Goal: Task Accomplishment & Management: Manage account settings

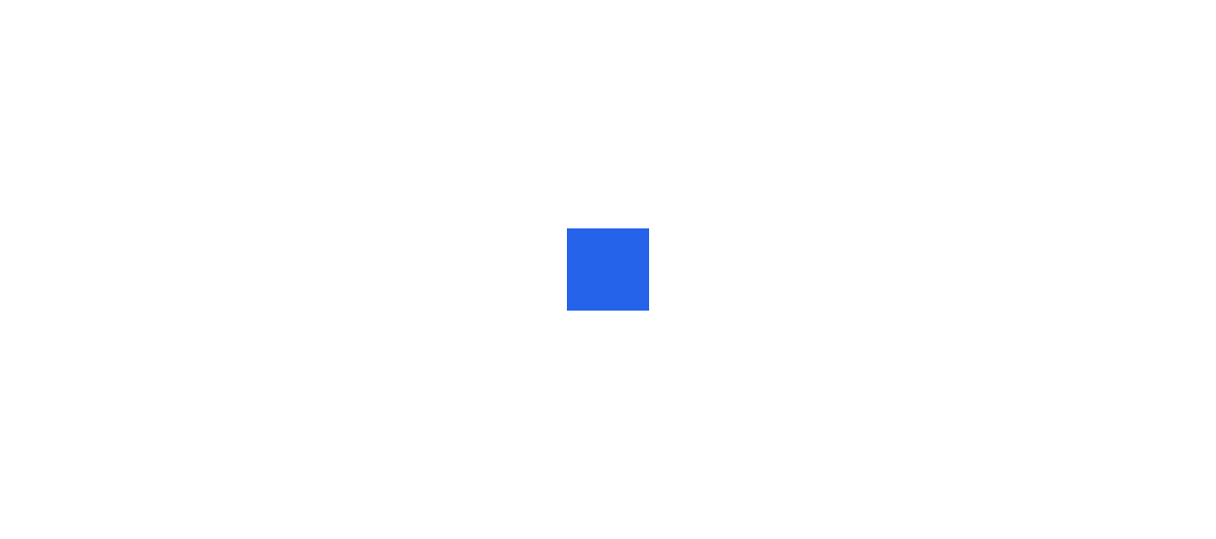
click at [354, 197] on div at bounding box center [608, 269] width 1216 height 539
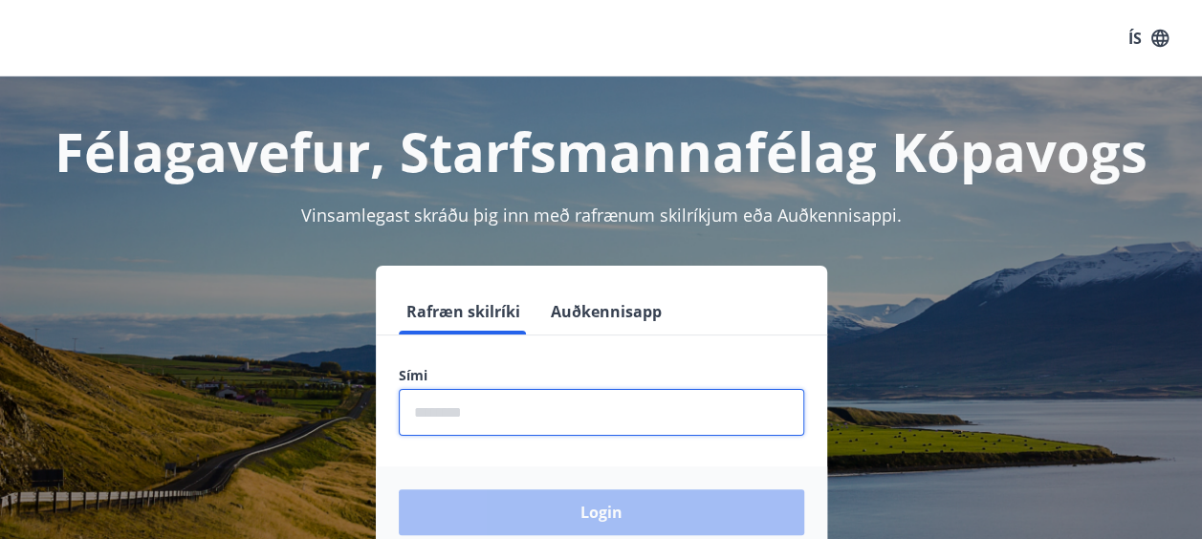
click at [516, 413] on input "phone" at bounding box center [601, 412] width 405 height 47
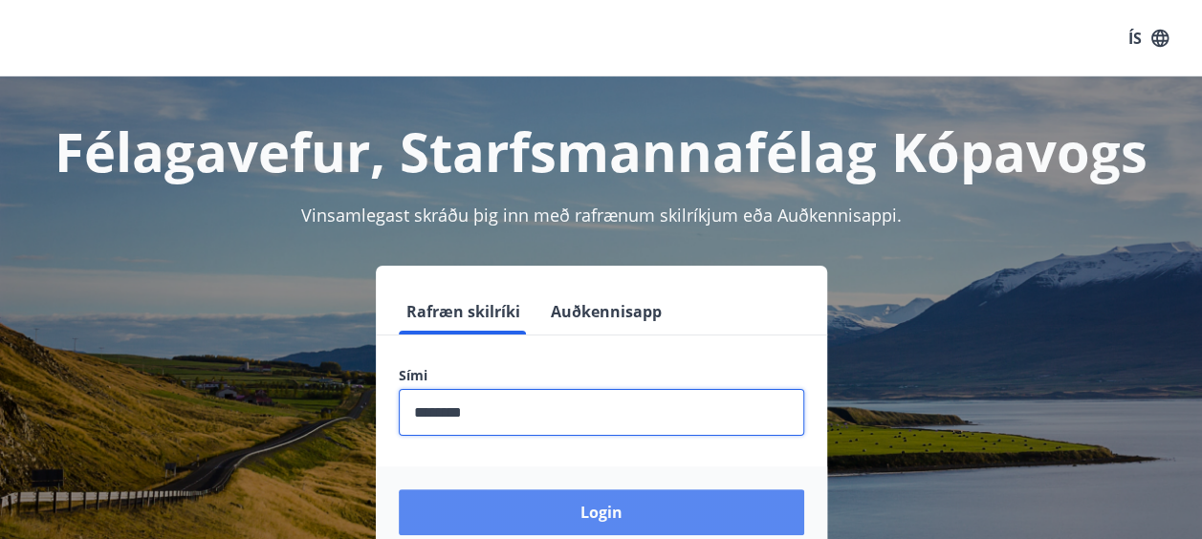
click at [495, 524] on button "Login" at bounding box center [601, 513] width 405 height 46
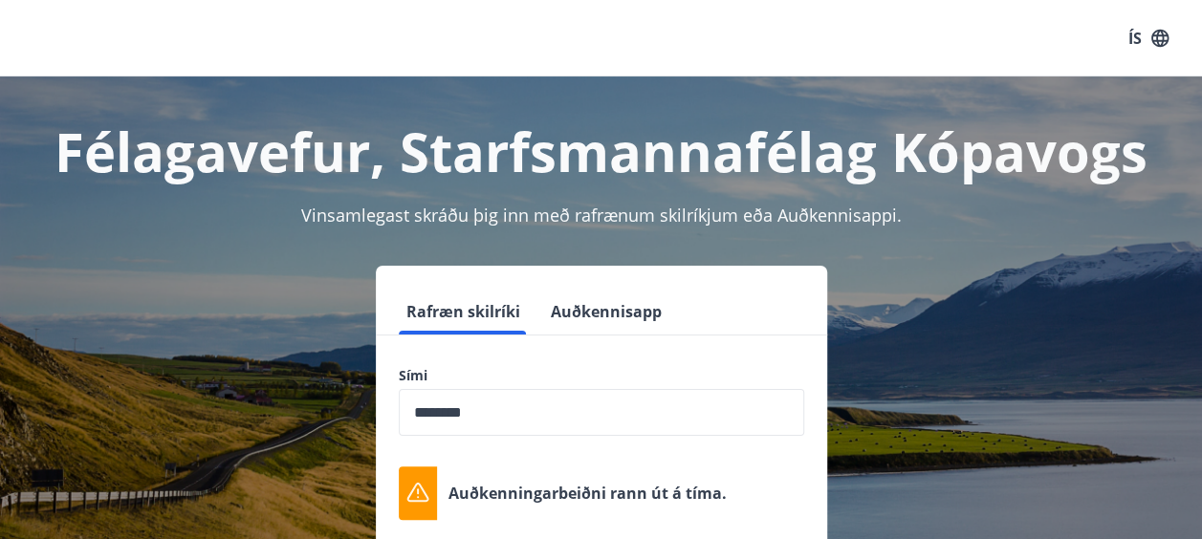
scroll to position [191, 0]
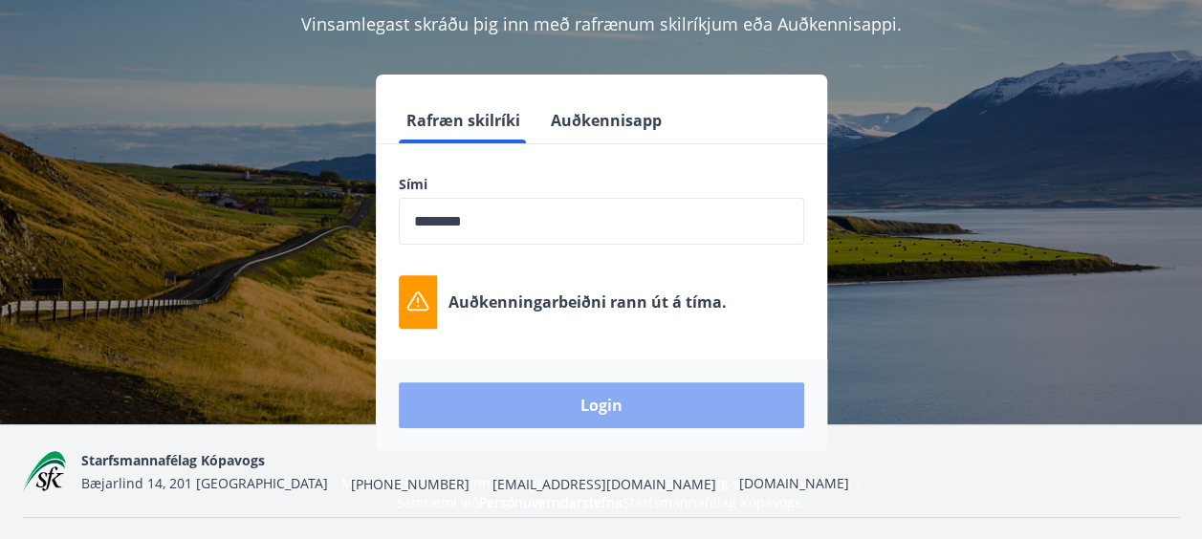
click at [524, 400] on button "Login" at bounding box center [601, 405] width 405 height 46
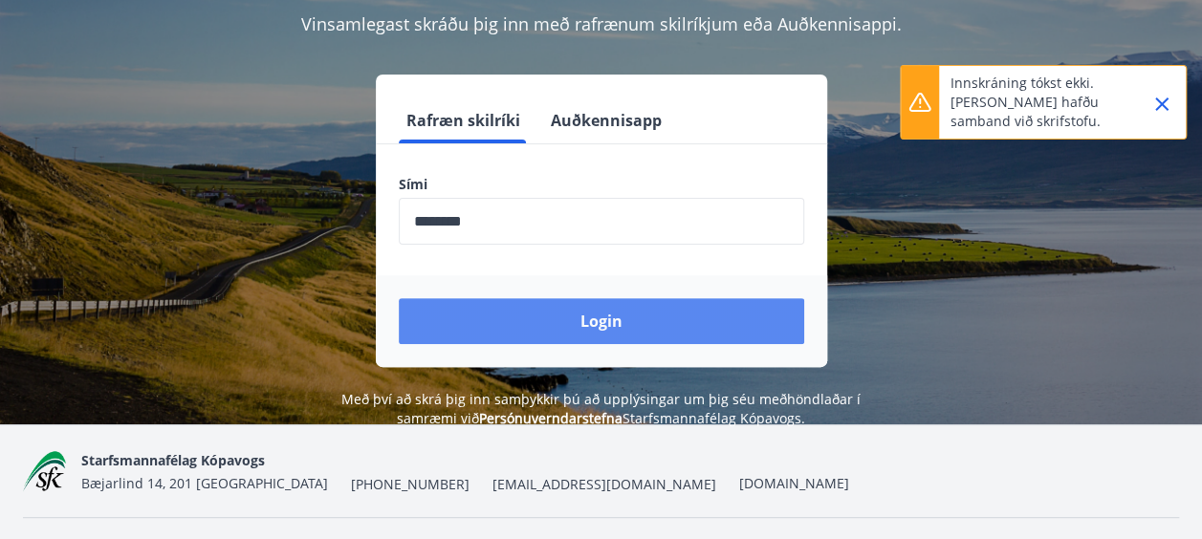
click at [528, 325] on button "Login" at bounding box center [601, 321] width 405 height 46
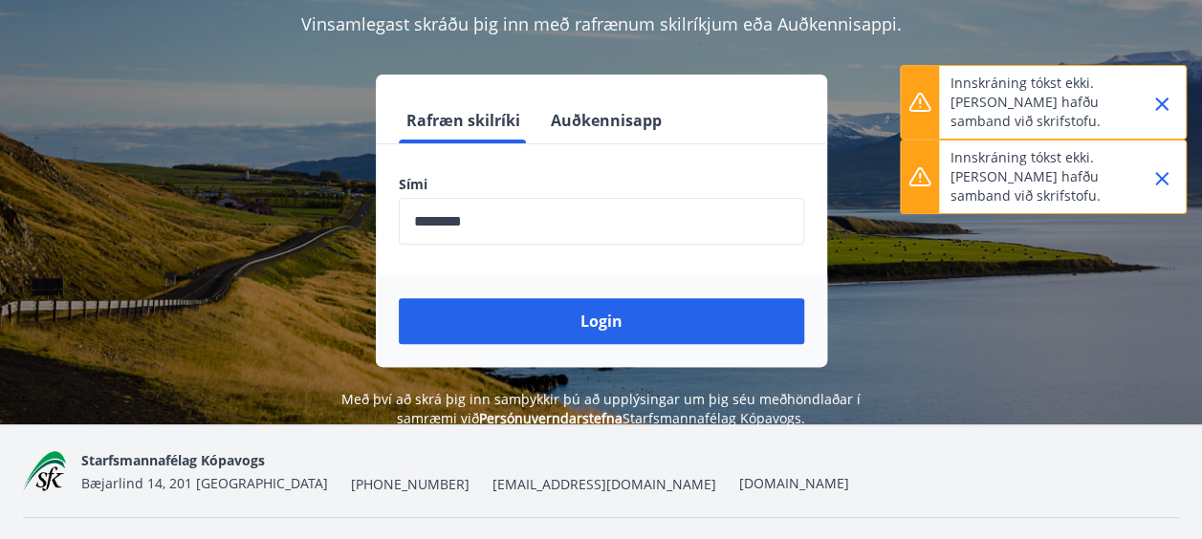
click at [547, 229] on input "phone" at bounding box center [601, 221] width 405 height 47
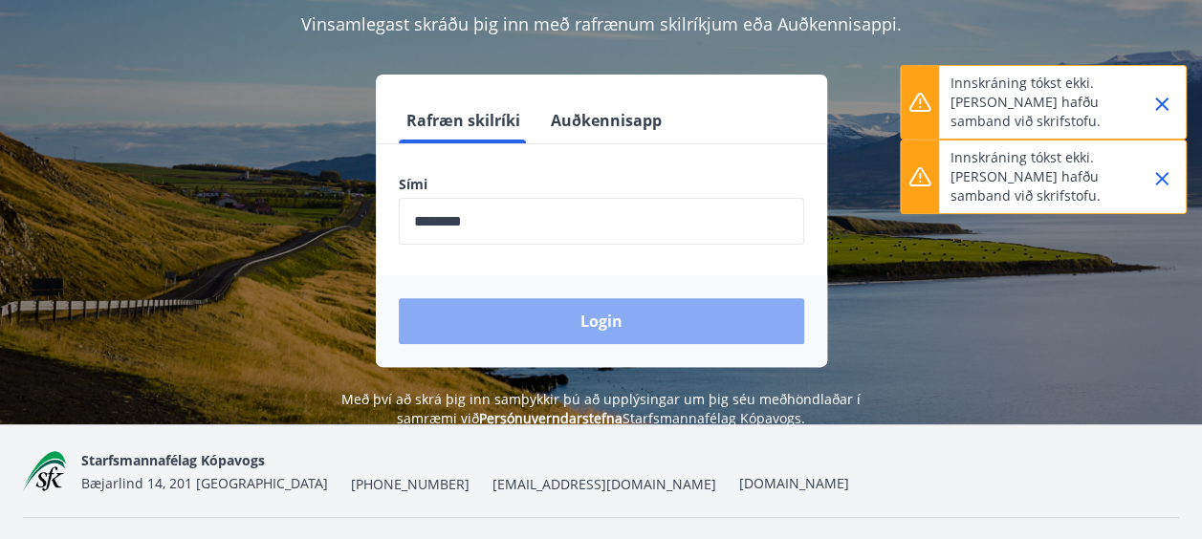
click at [528, 319] on button "Login" at bounding box center [601, 321] width 405 height 46
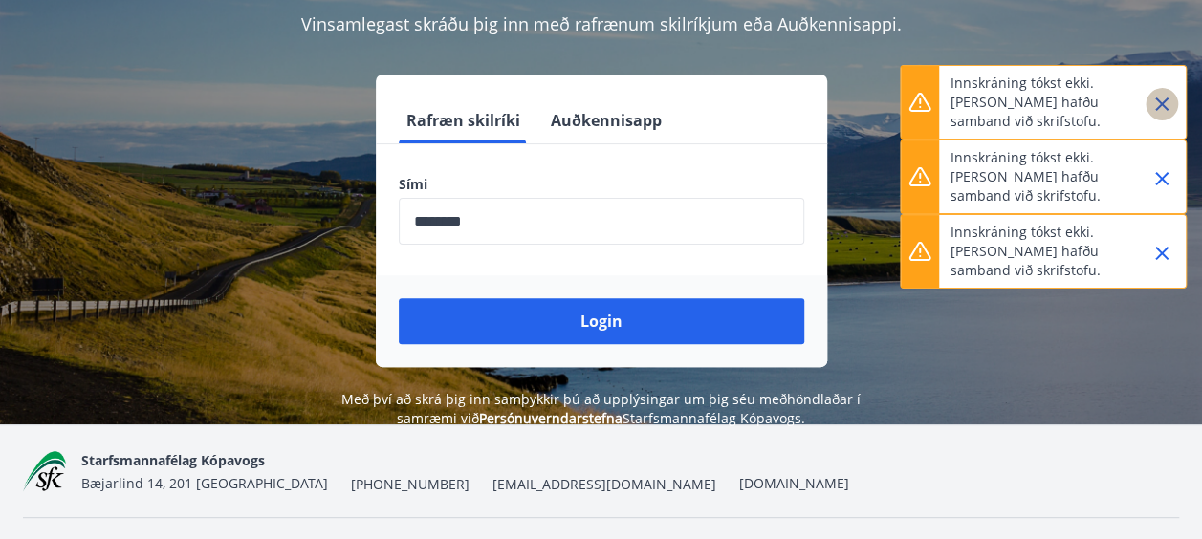
click at [1152, 96] on icon "Close" at bounding box center [1161, 104] width 23 height 23
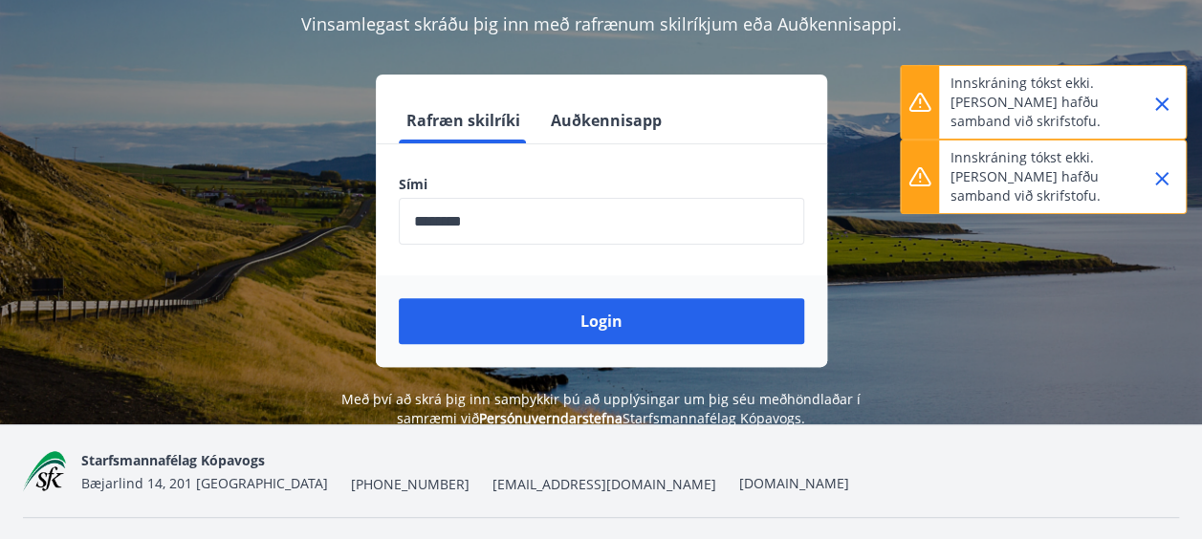
click at [1157, 187] on icon "Close" at bounding box center [1161, 178] width 23 height 23
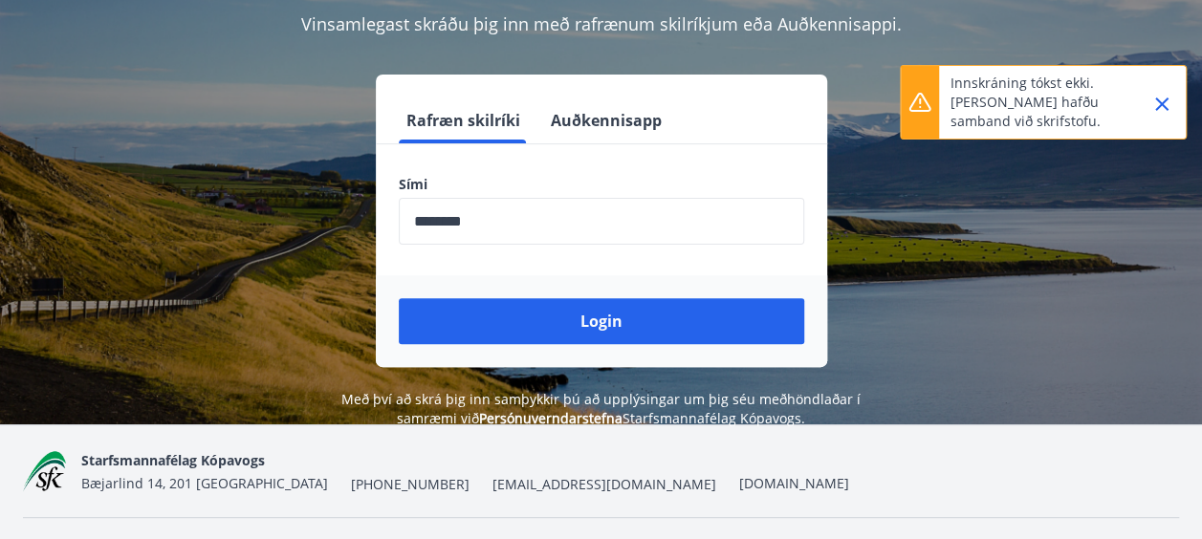
click at [1155, 98] on icon "Close" at bounding box center [1161, 104] width 23 height 23
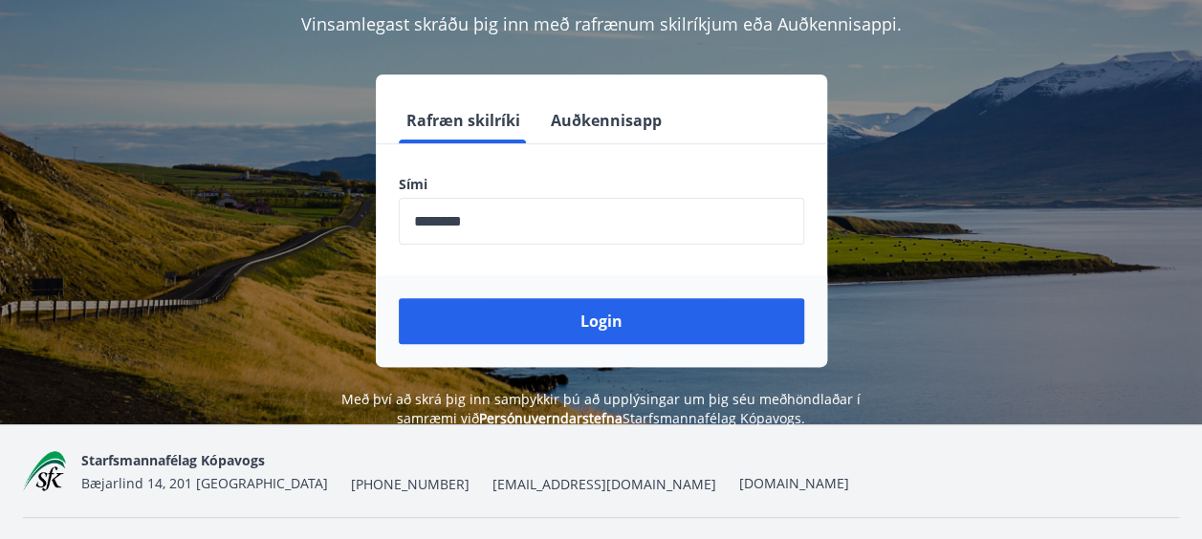
scroll to position [0, 0]
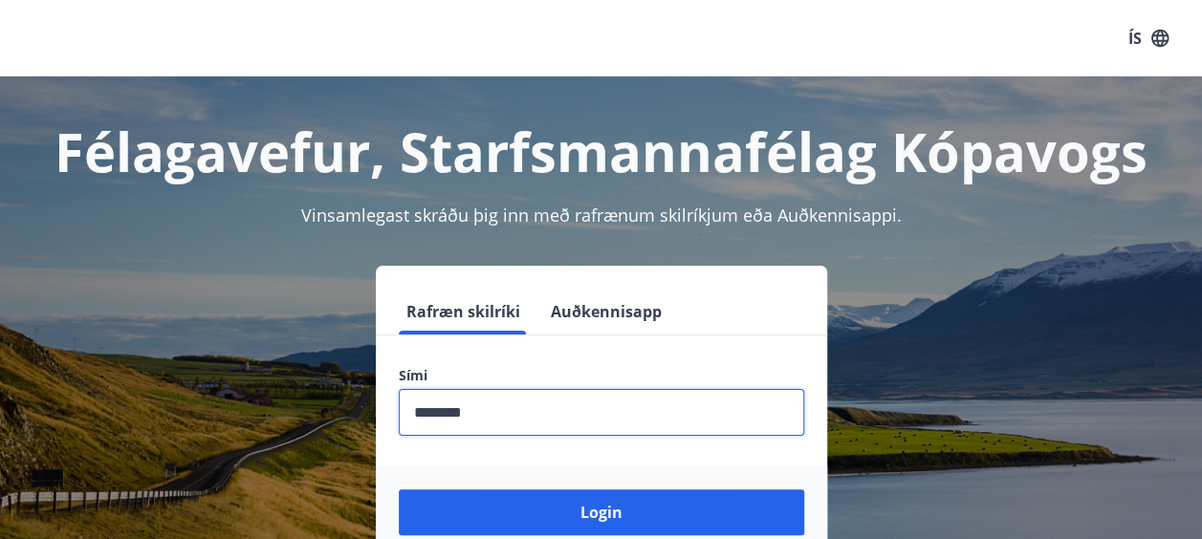
click at [495, 412] on input "phone" at bounding box center [601, 412] width 405 height 47
drag, startPoint x: 495, startPoint y: 412, endPoint x: 321, endPoint y: 365, distance: 180.2
click at [321, 365] on div "Rafræn skilríki Auðkennisapp Sími ​ Login" at bounding box center [601, 412] width 1156 height 293
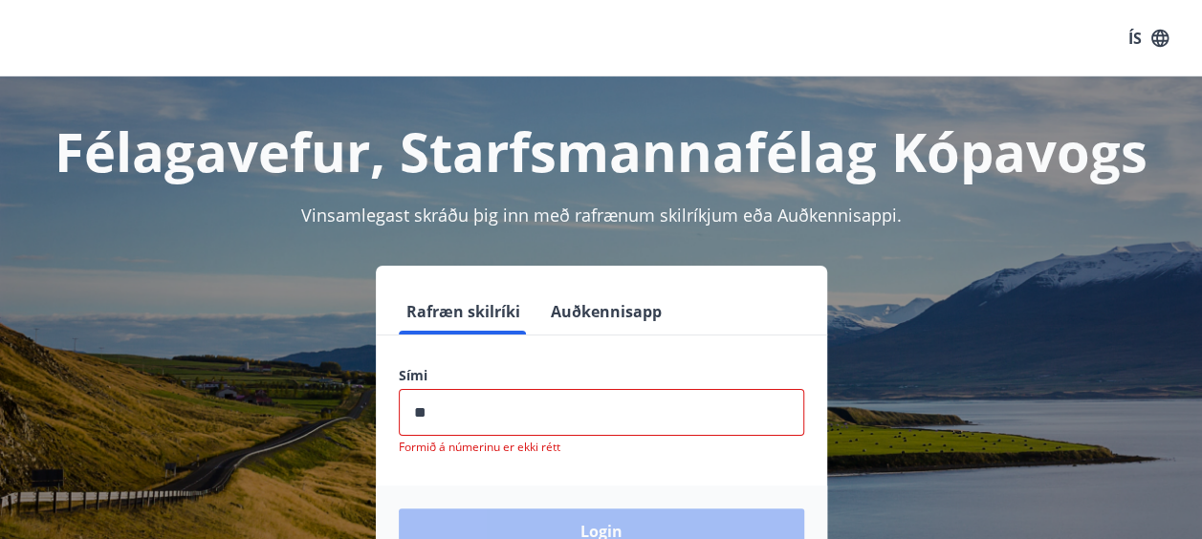
type input "********"
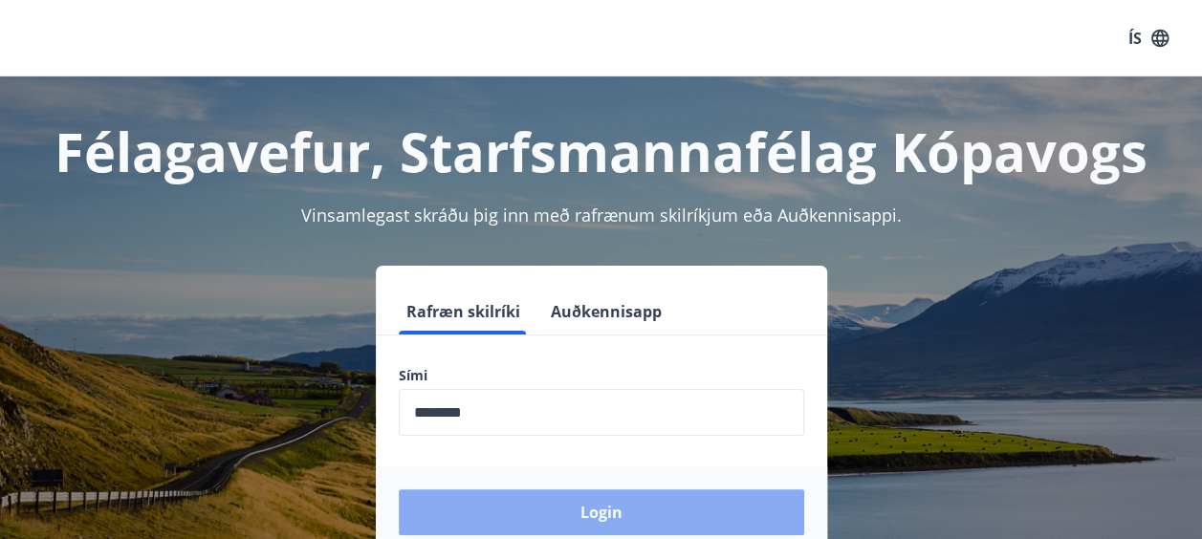
click at [474, 519] on button "Login" at bounding box center [601, 513] width 405 height 46
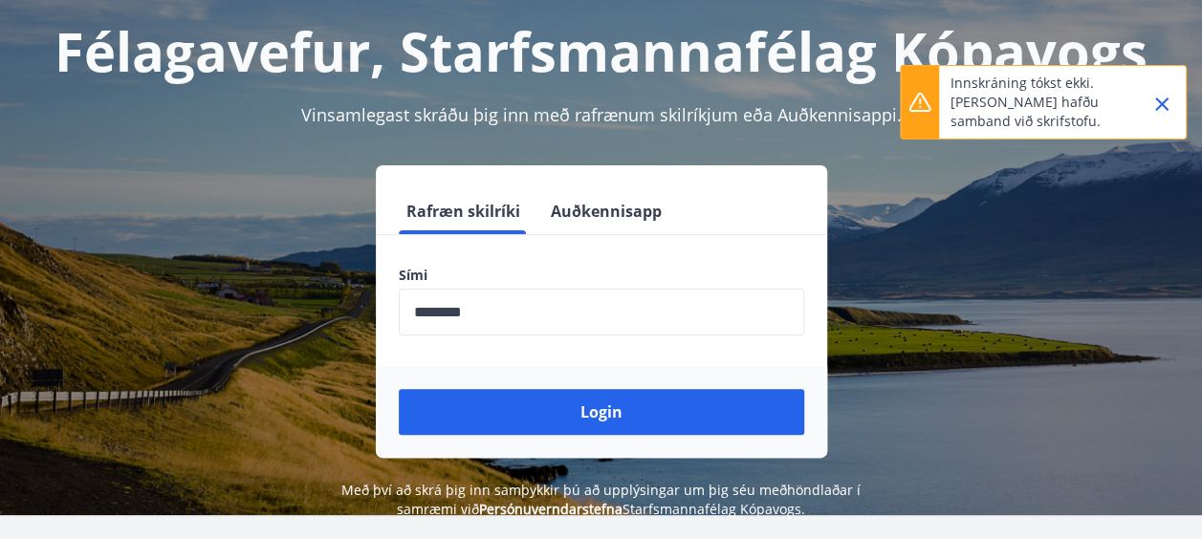
scroll to position [234, 0]
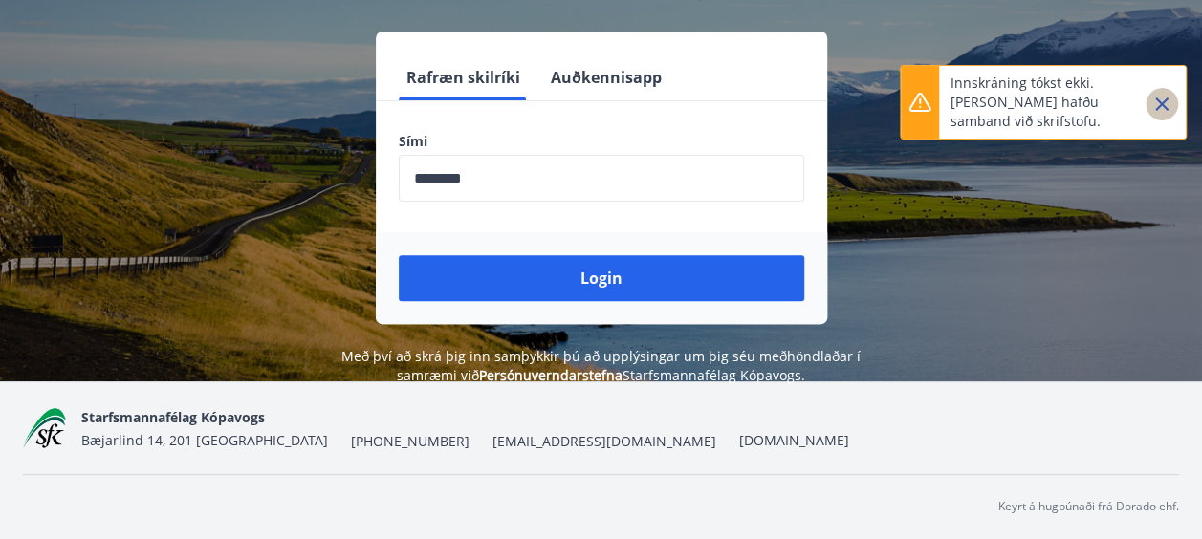
click at [1162, 101] on icon "Close" at bounding box center [1161, 104] width 23 height 23
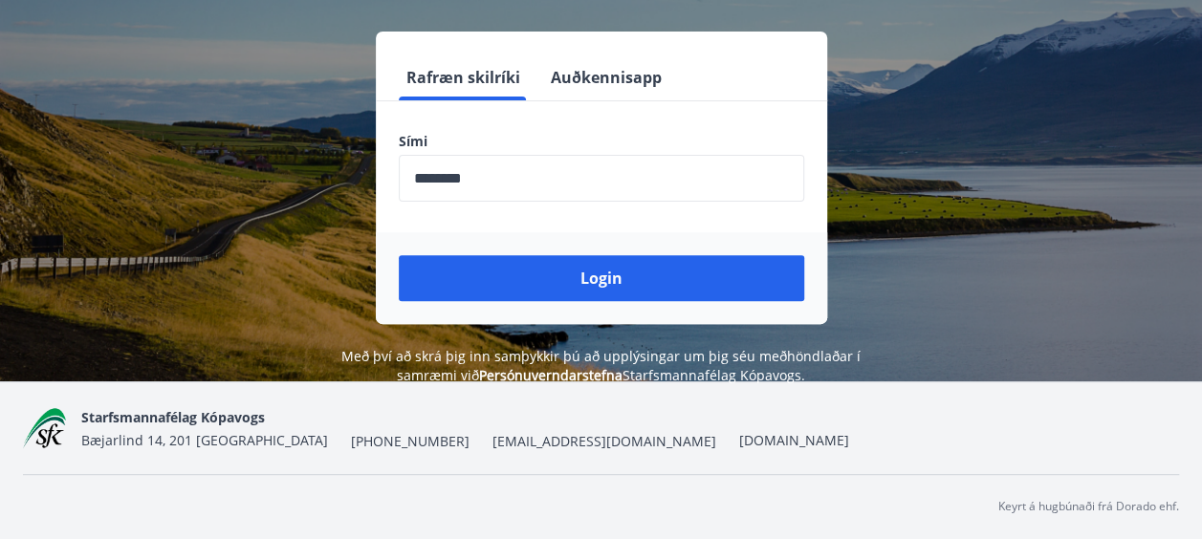
click at [822, 119] on form "Rafræn skilríki Auðkennisapp Sími ​ Login" at bounding box center [601, 190] width 451 height 270
click at [80, 304] on div "Rafræn skilríki Auðkennisapp Sími ​ Login" at bounding box center [601, 178] width 1156 height 293
drag, startPoint x: 580, startPoint y: 263, endPoint x: 579, endPoint y: 278, distance: 15.3
click at [579, 277] on button "Login" at bounding box center [601, 278] width 405 height 46
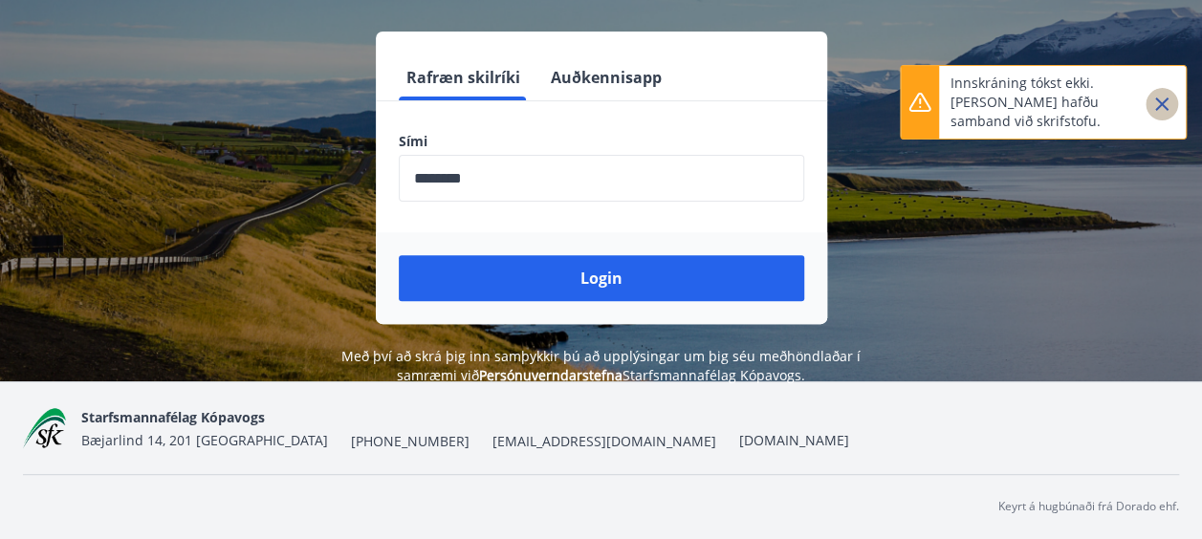
drag, startPoint x: 1164, startPoint y: 99, endPoint x: 1067, endPoint y: 71, distance: 100.7
click at [1164, 99] on icon "Close" at bounding box center [1161, 104] width 23 height 23
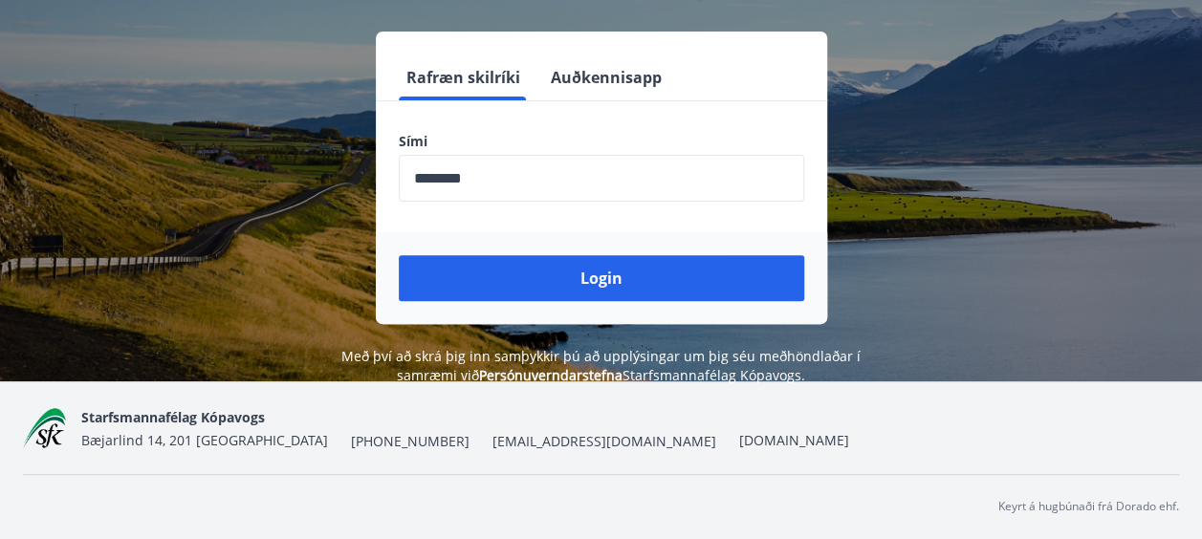
click at [148, 185] on div "Rafræn skilríki Auðkennisapp Sími ​ Login" at bounding box center [601, 178] width 1156 height 293
